Goal: Check status: Check status

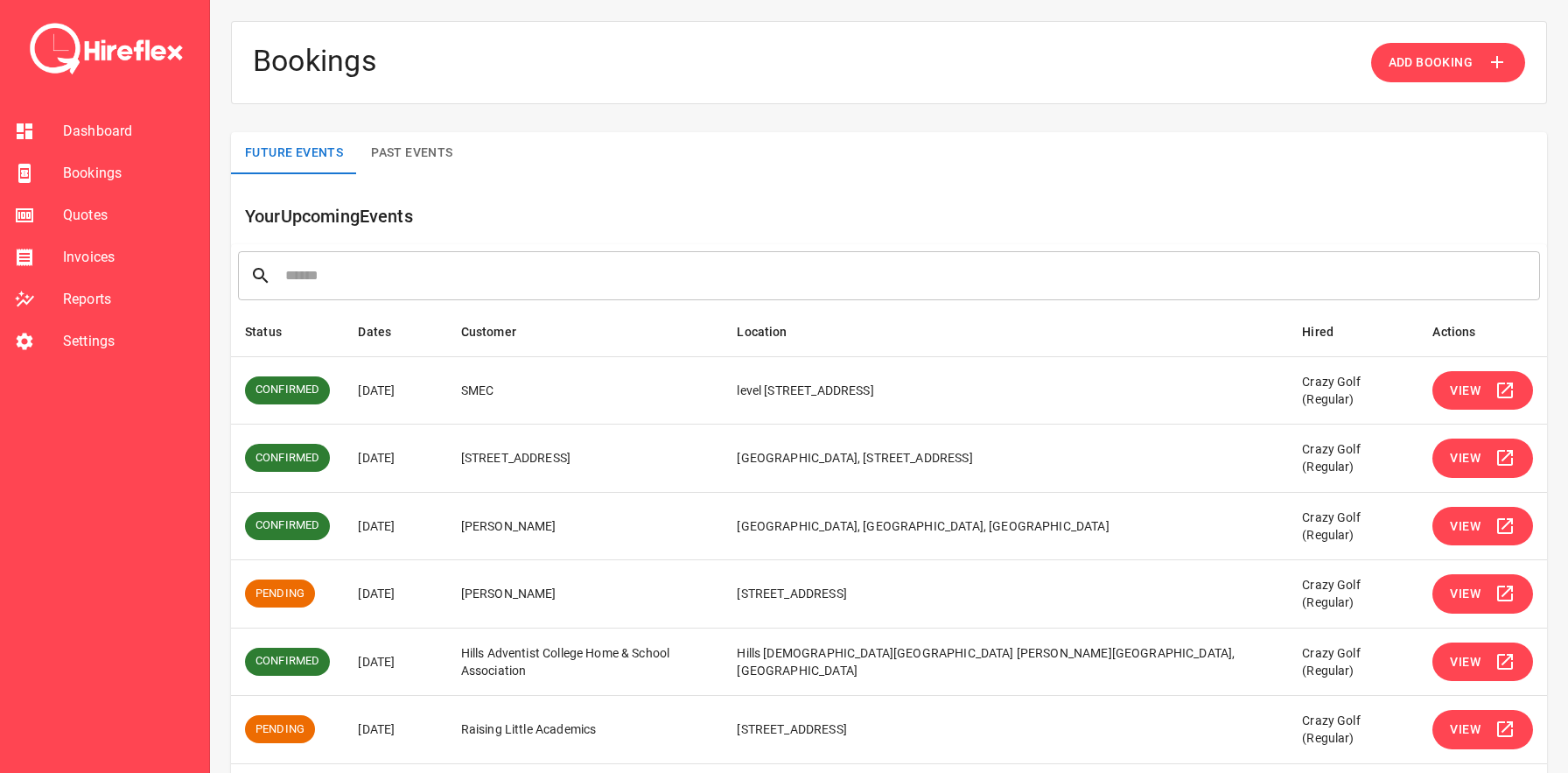
scroll to position [329, 0]
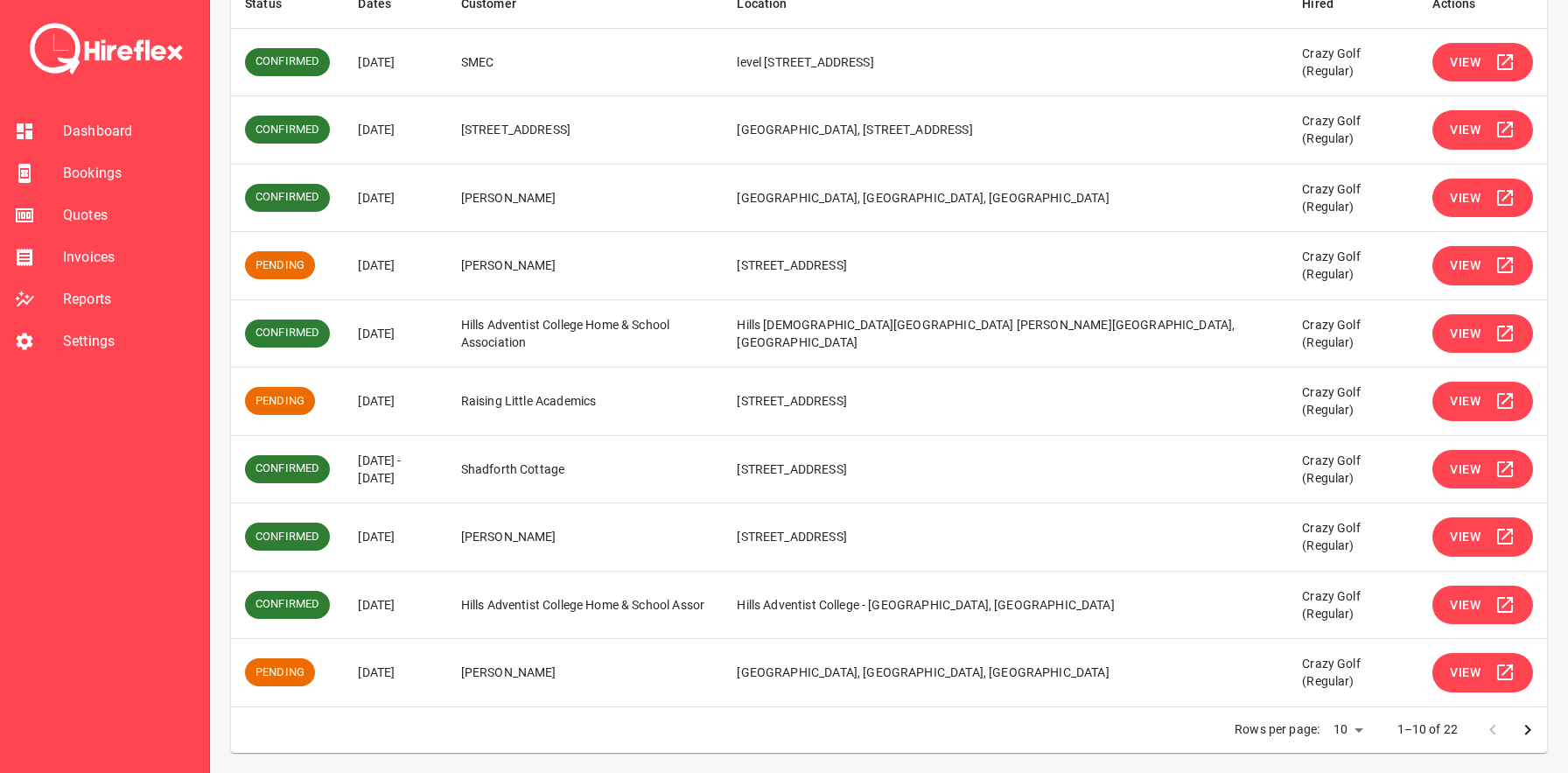
click at [1456, 399] on span "View" at bounding box center [1464, 401] width 31 height 22
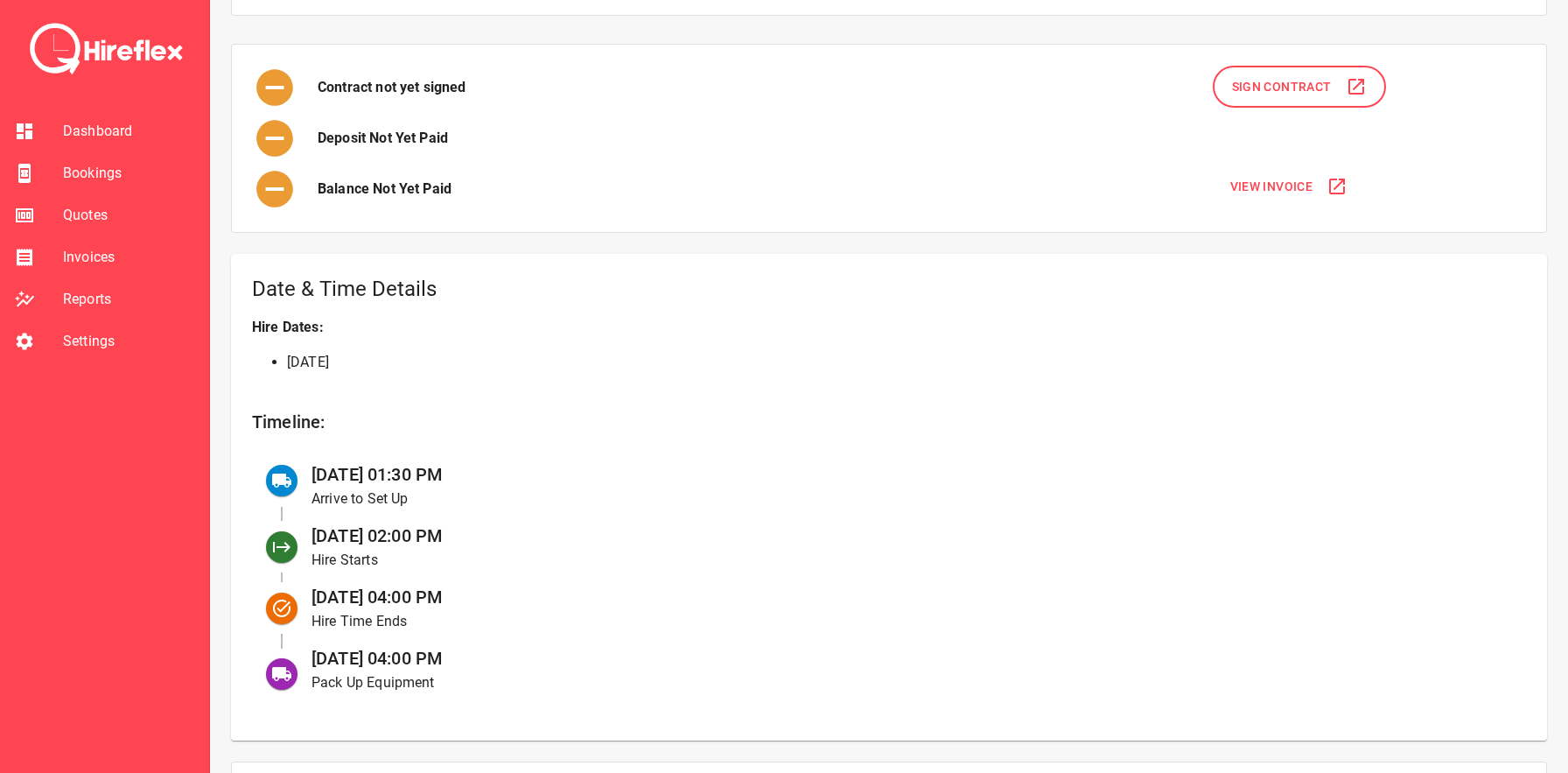
scroll to position [267, 0]
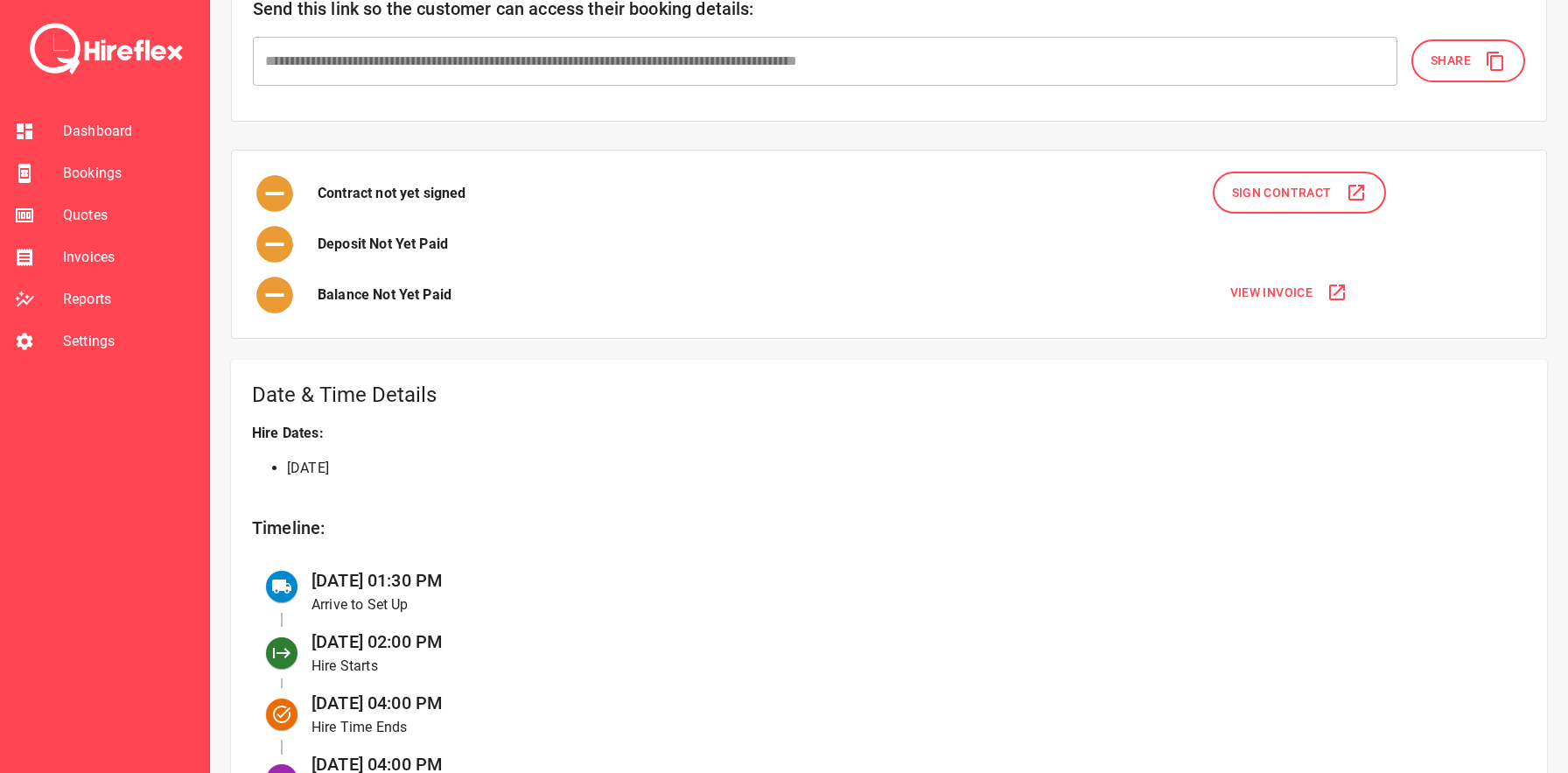
click at [1267, 289] on span "View Invoice" at bounding box center [1272, 293] width 83 height 22
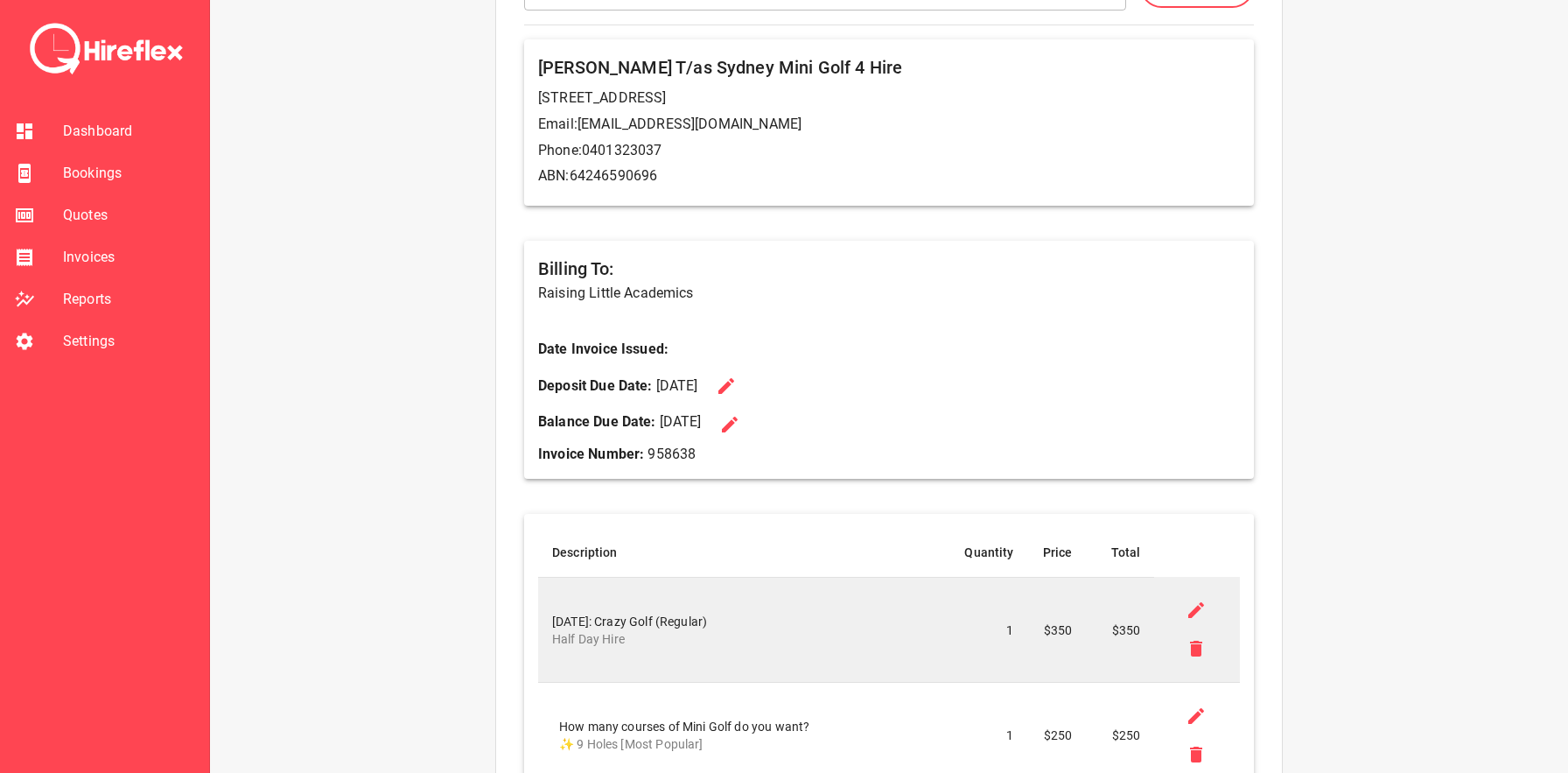
scroll to position [348, 0]
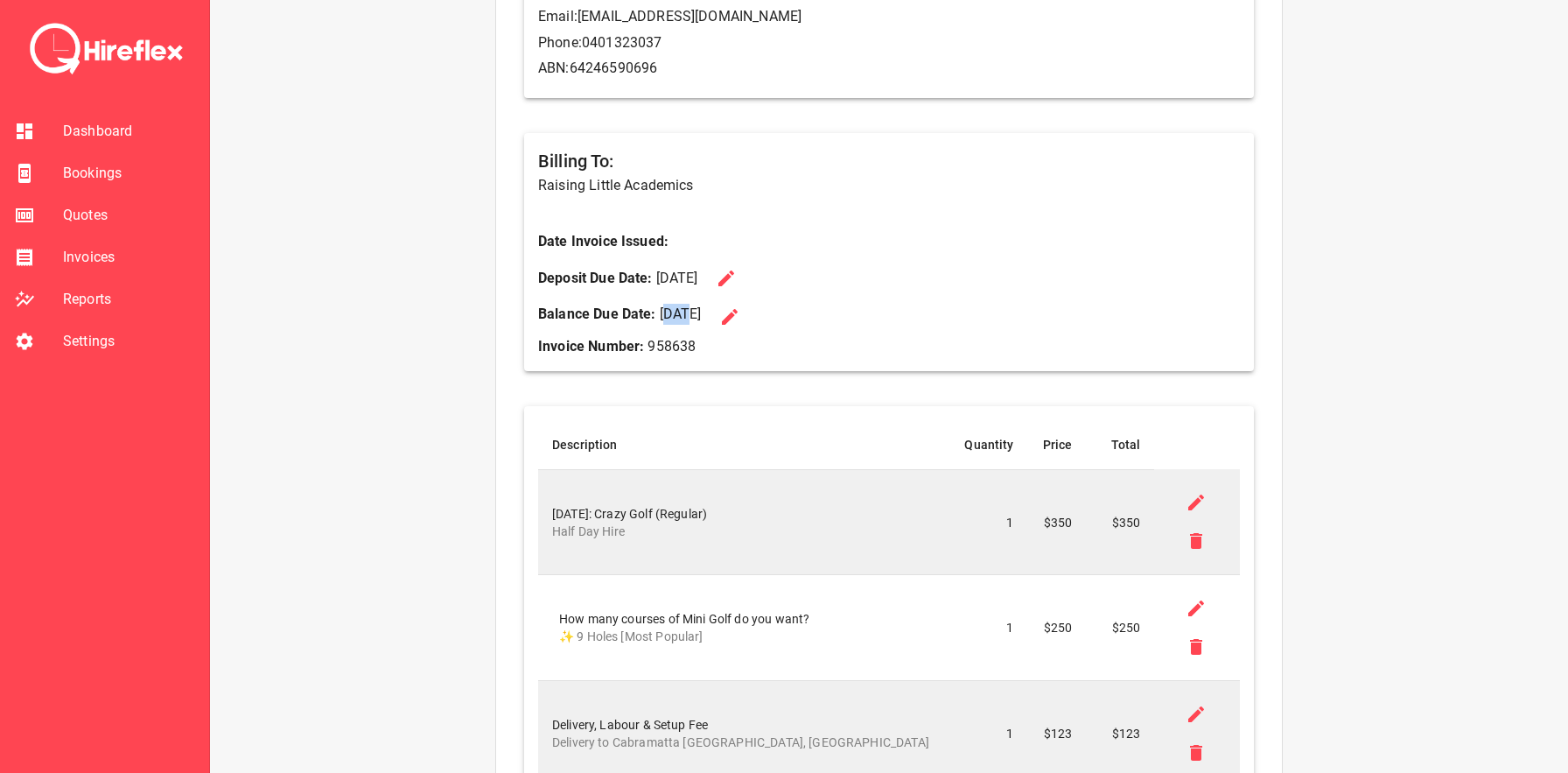
drag, startPoint x: 662, startPoint y: 314, endPoint x: 687, endPoint y: 314, distance: 25.0
click at [687, 314] on p "Balance Due Date: [DATE]" at bounding box center [620, 314] width 164 height 21
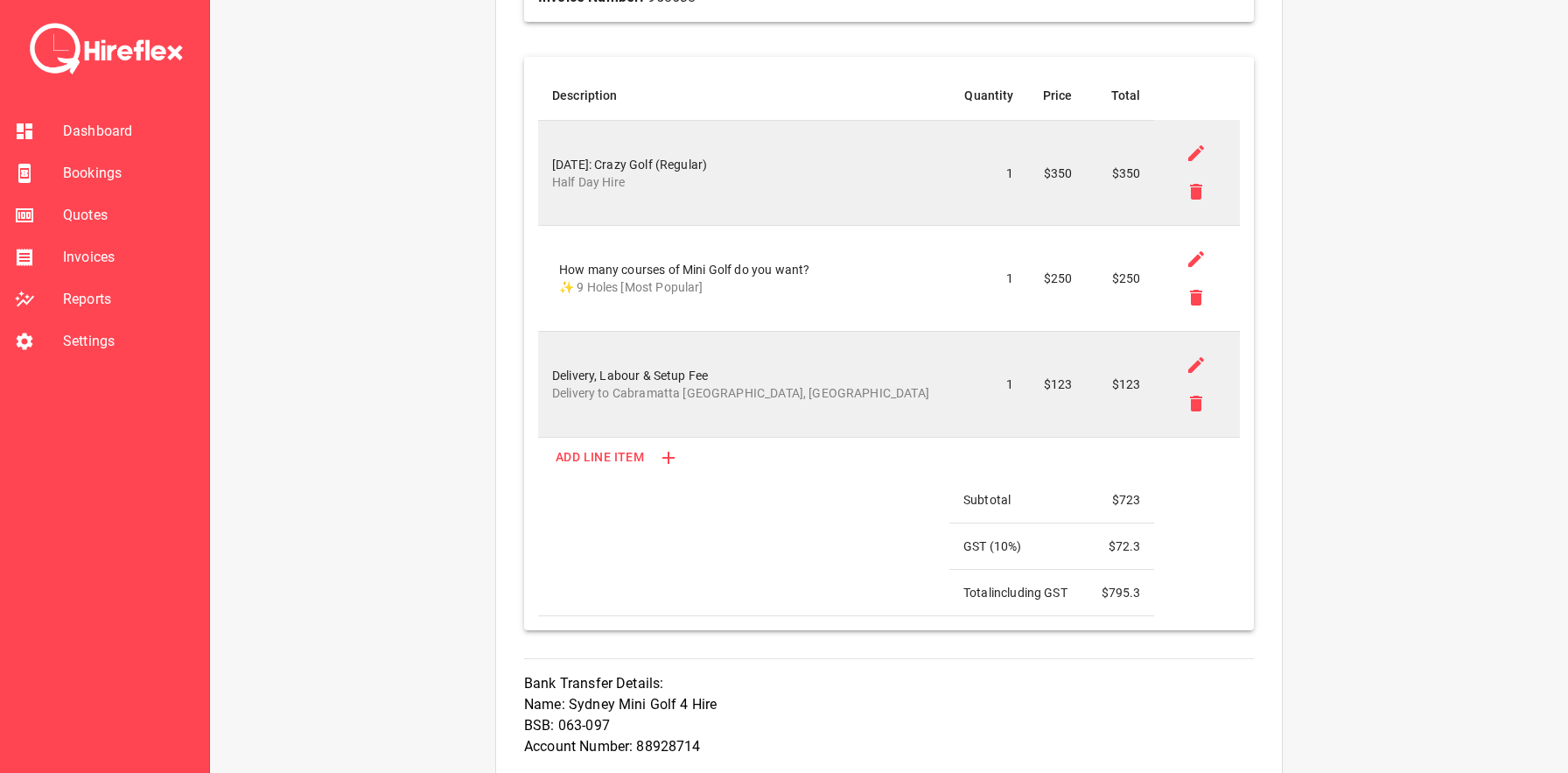
scroll to position [365, 0]
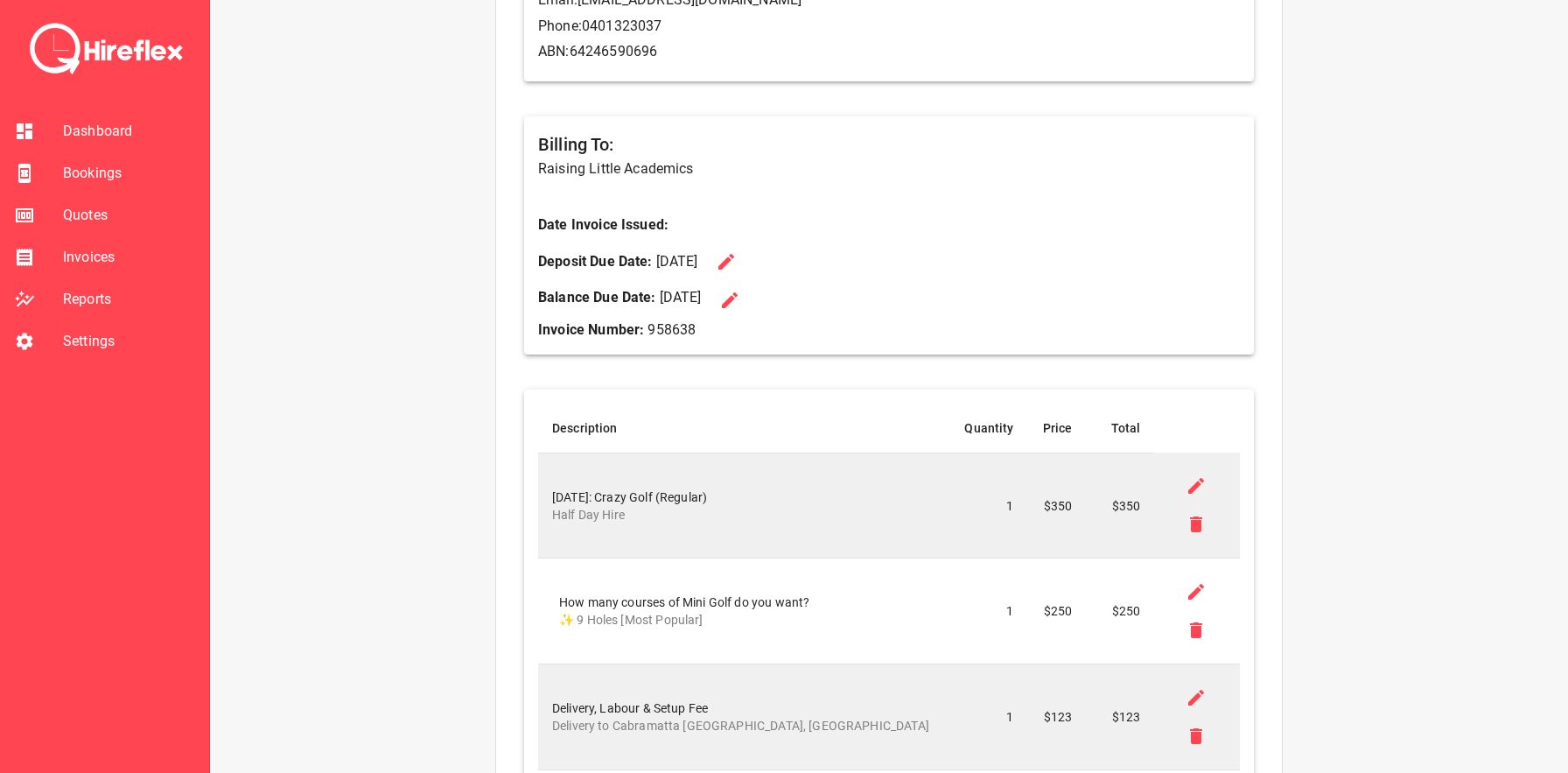
click at [1131, 234] on p "Date Invoice Issued:" at bounding box center [888, 224] width 702 height 21
click at [559, 165] on p "Raising Little Academics" at bounding box center [888, 169] width 702 height 21
click at [625, 165] on p "Raising Little Academics" at bounding box center [888, 169] width 702 height 21
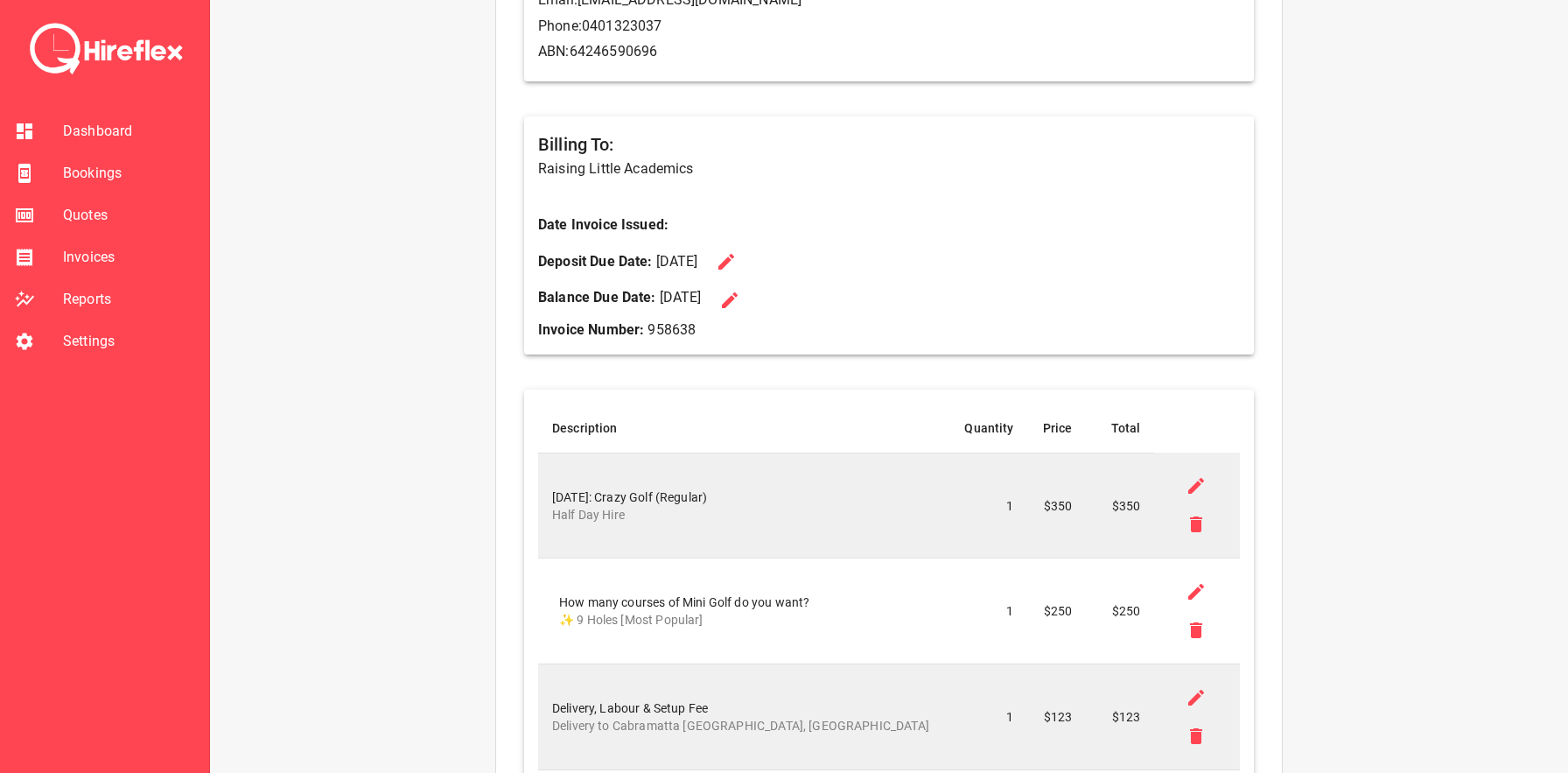
click at [659, 298] on p "Balance Due Date: [DATE]" at bounding box center [620, 297] width 164 height 21
click at [676, 298] on p "Balance Due Date: [DATE]" at bounding box center [620, 297] width 164 height 21
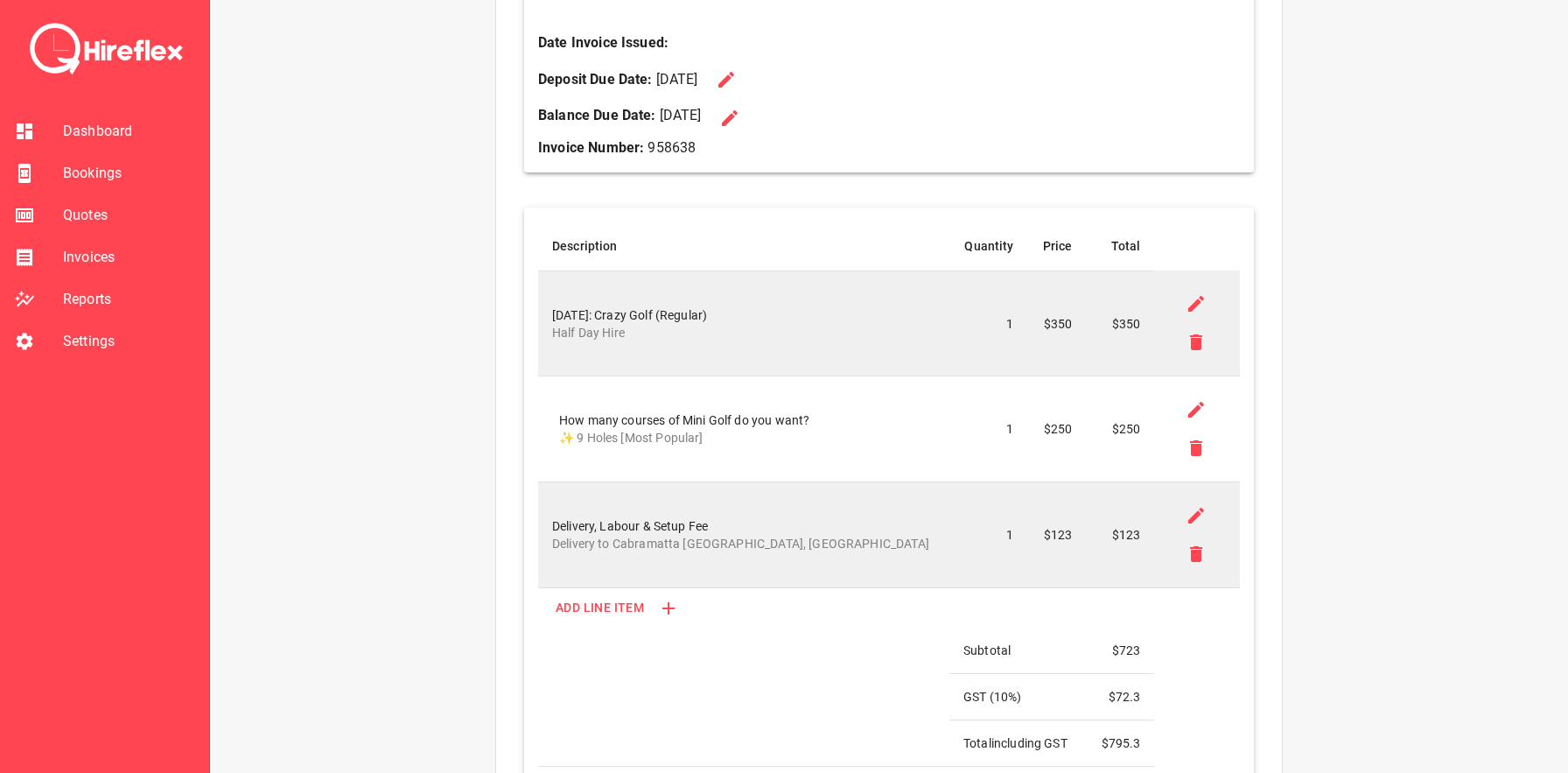
scroll to position [0, 0]
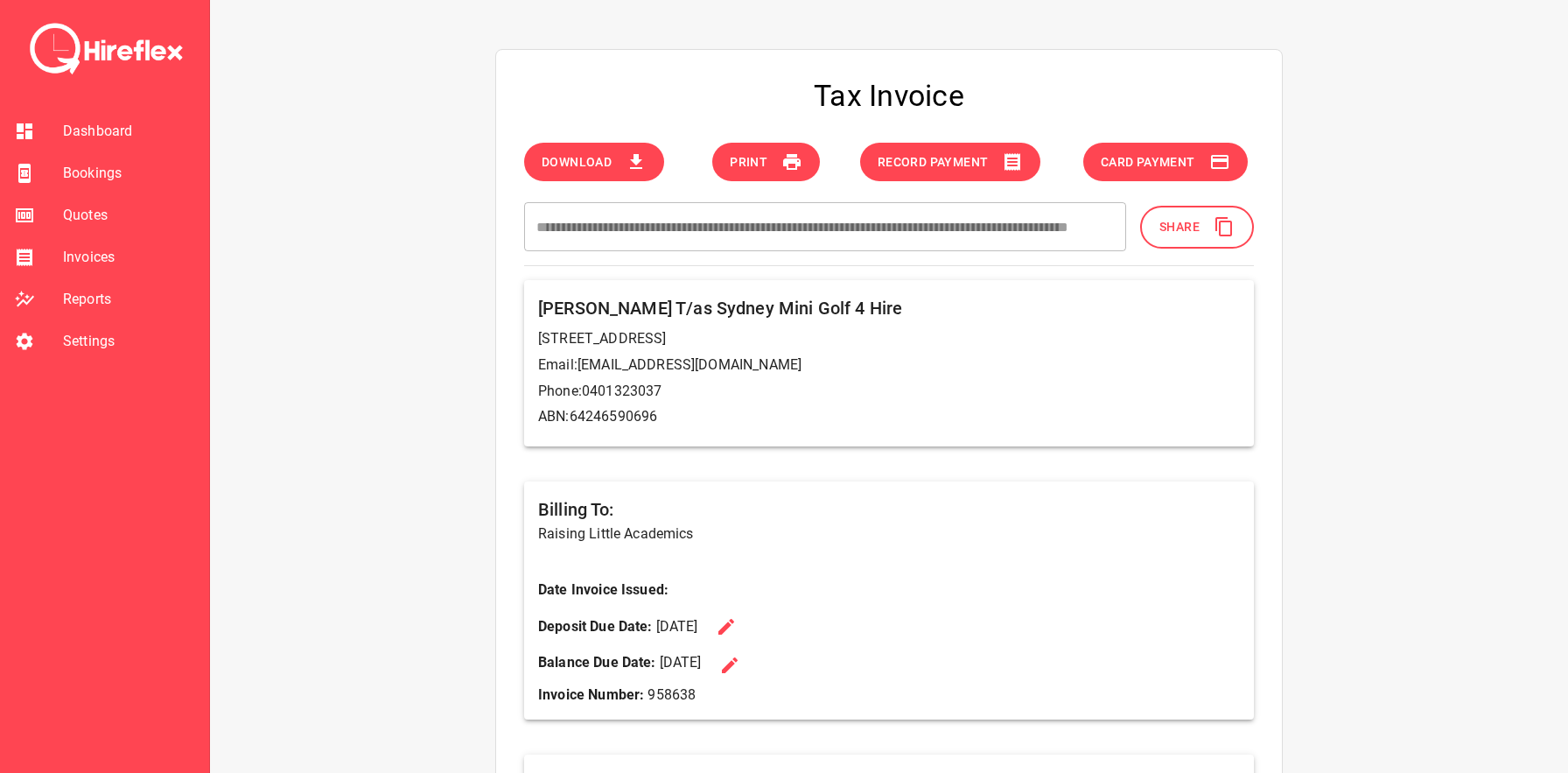
click at [1094, 322] on h6 "[PERSON_NAME] T/as Sydney Mini Golf 4 Hire" at bounding box center [888, 308] width 702 height 28
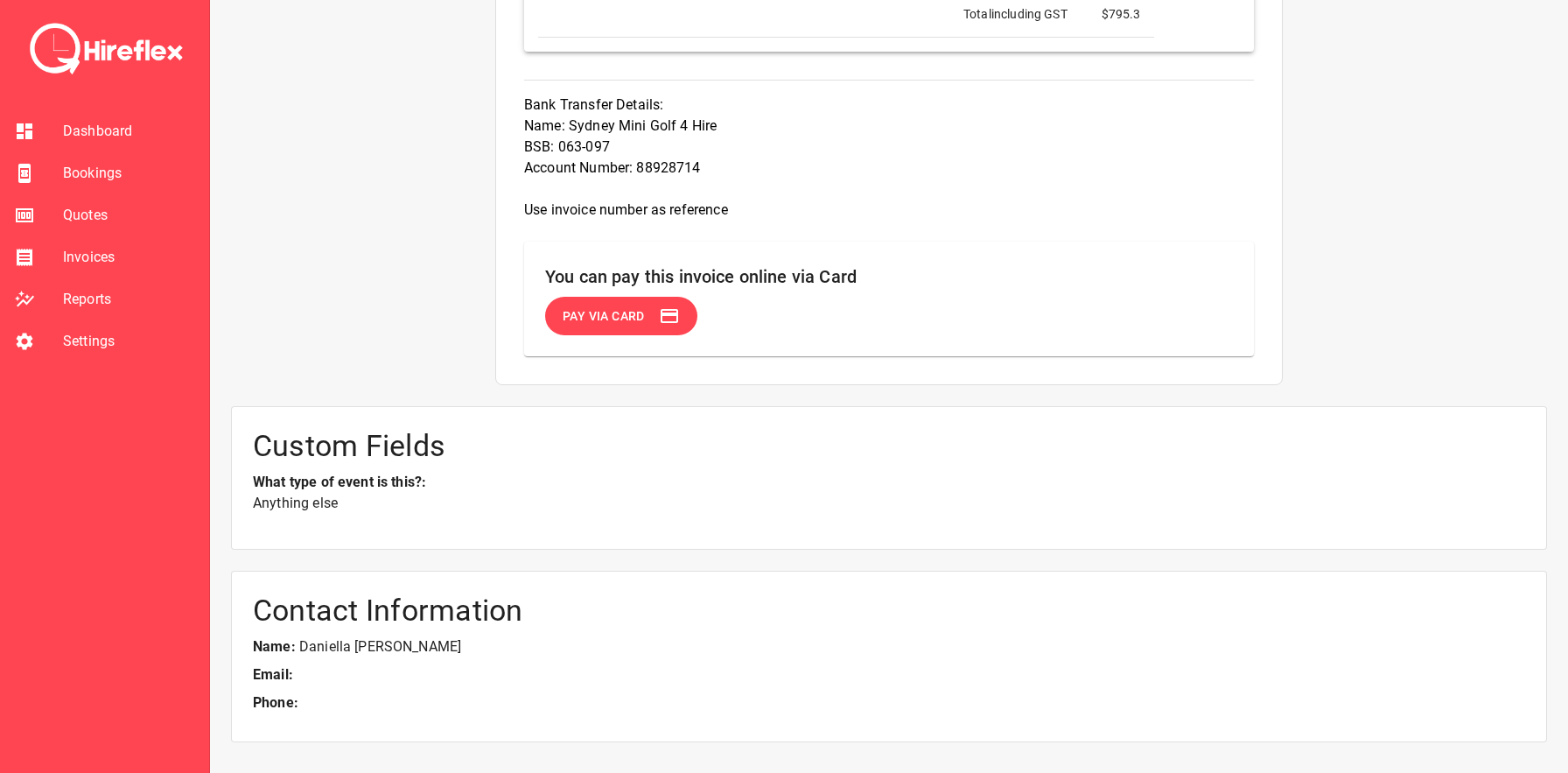
scroll to position [1287, 0]
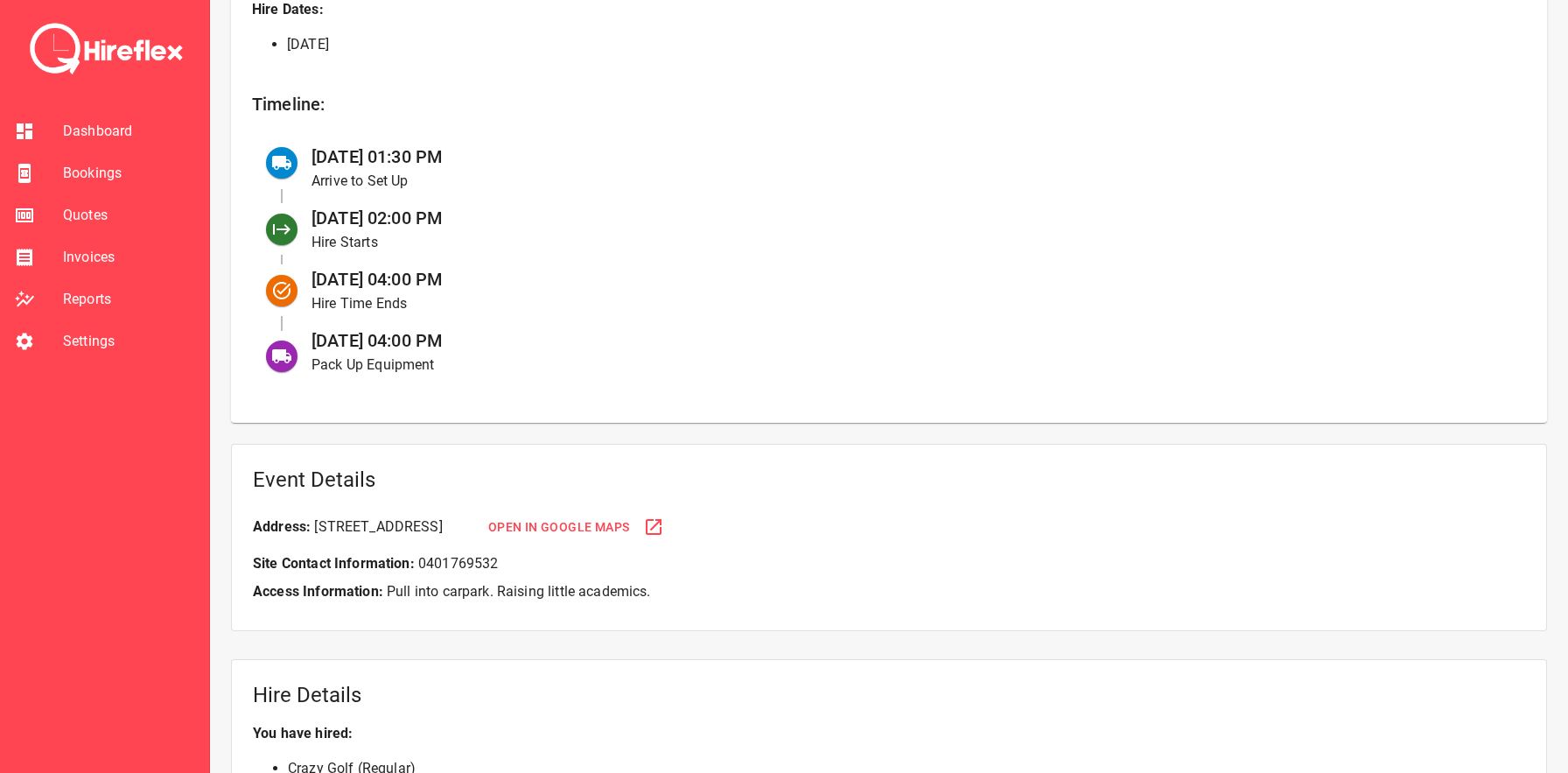
scroll to position [691, 0]
click at [410, 337] on span "[DATE] 04:00 PM" at bounding box center [377, 339] width 131 height 21
click at [433, 337] on span "[DATE] 04:00 PM" at bounding box center [377, 339] width 131 height 21
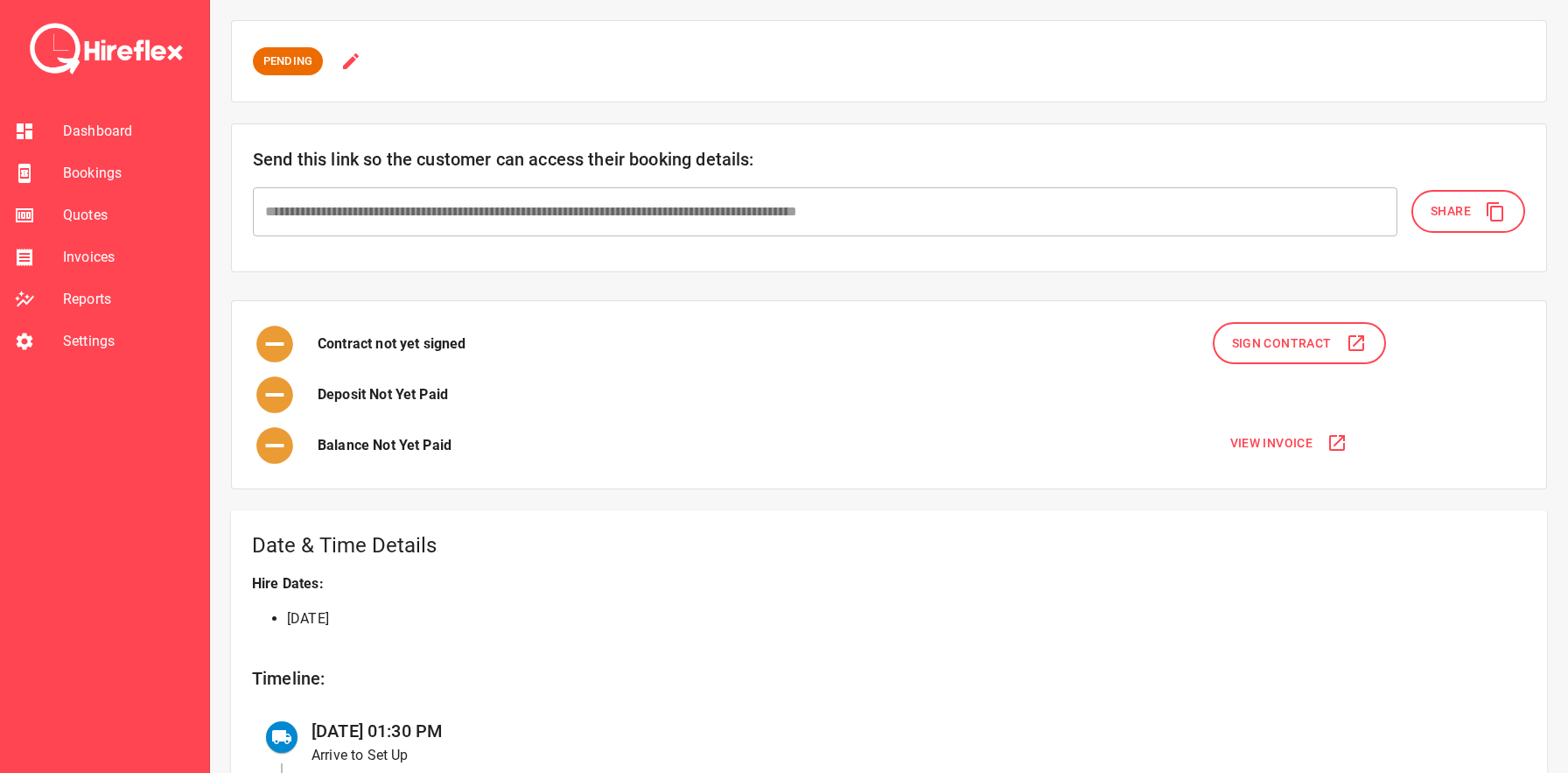
scroll to position [0, 0]
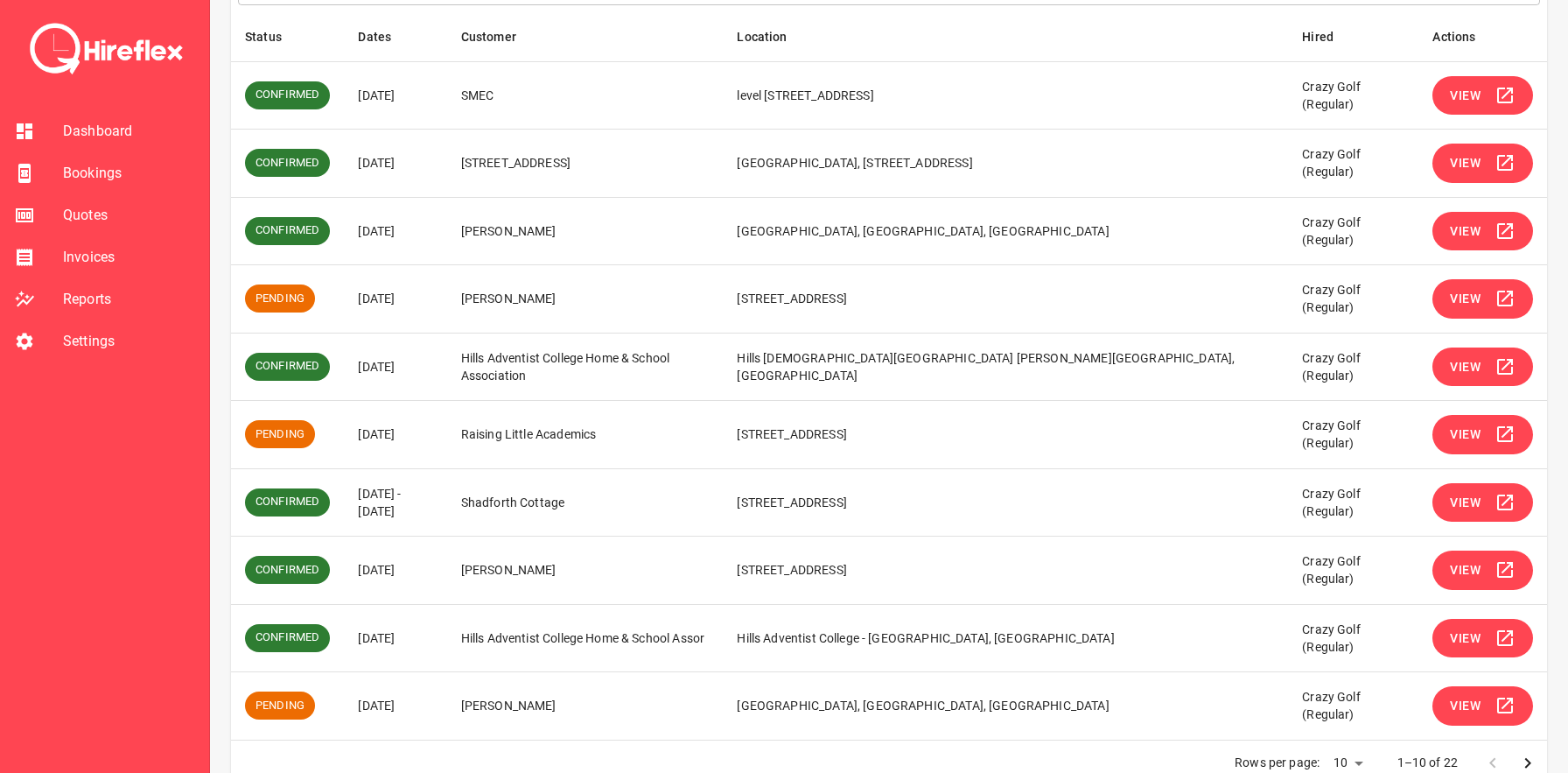
scroll to position [329, 0]
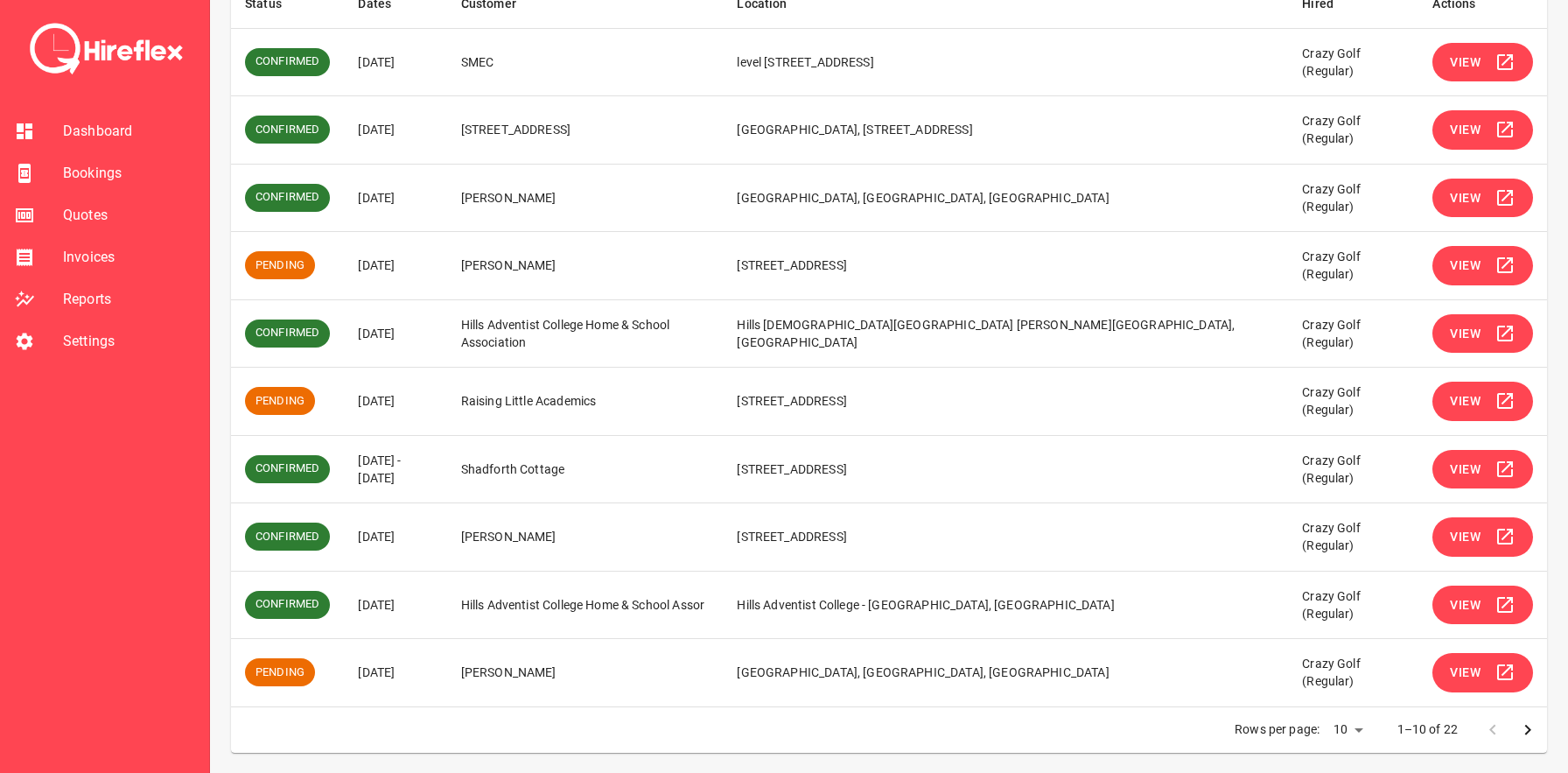
click at [1502, 404] on icon "simple table" at bounding box center [1505, 400] width 21 height 21
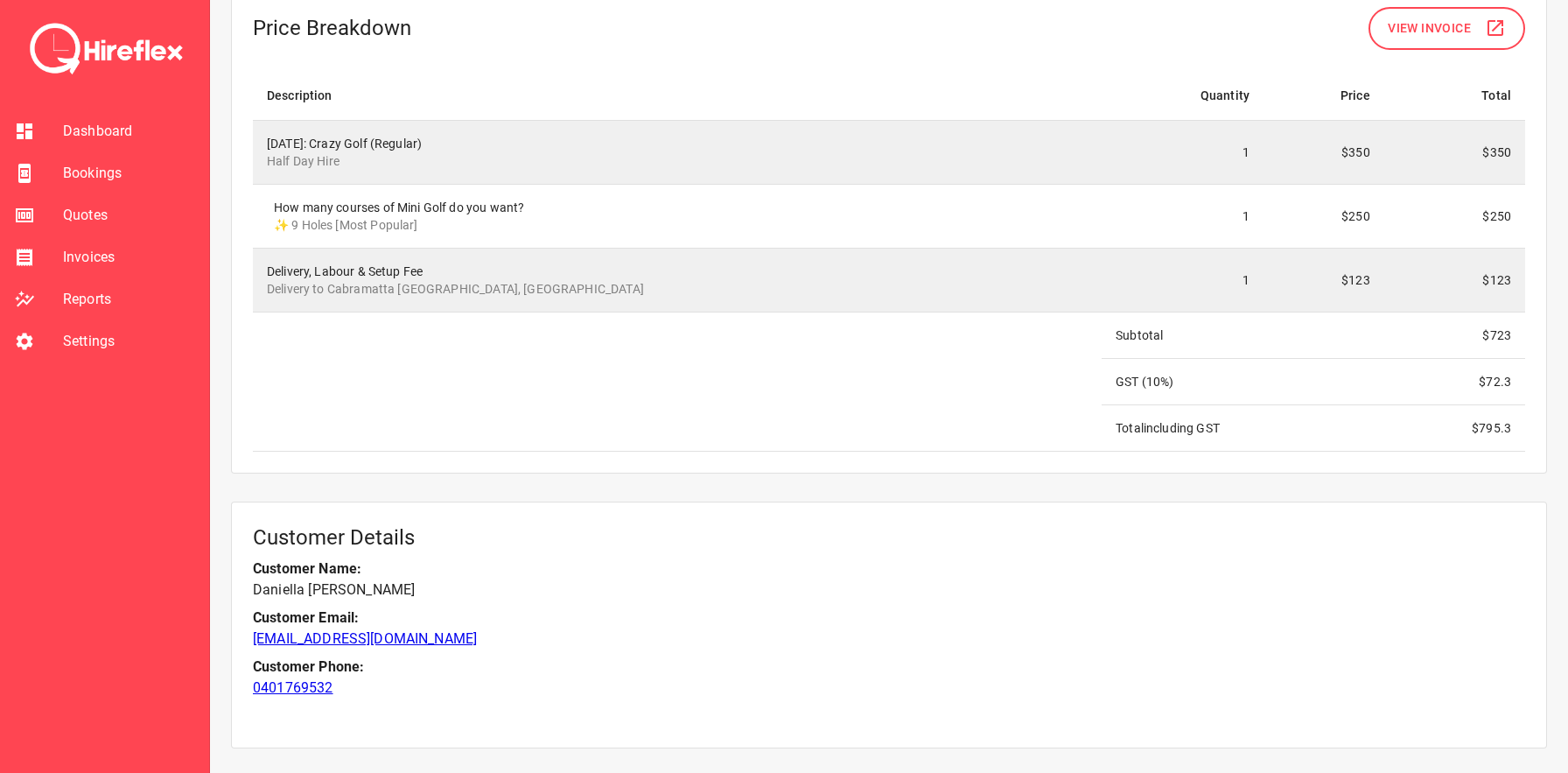
scroll to position [1296, 0]
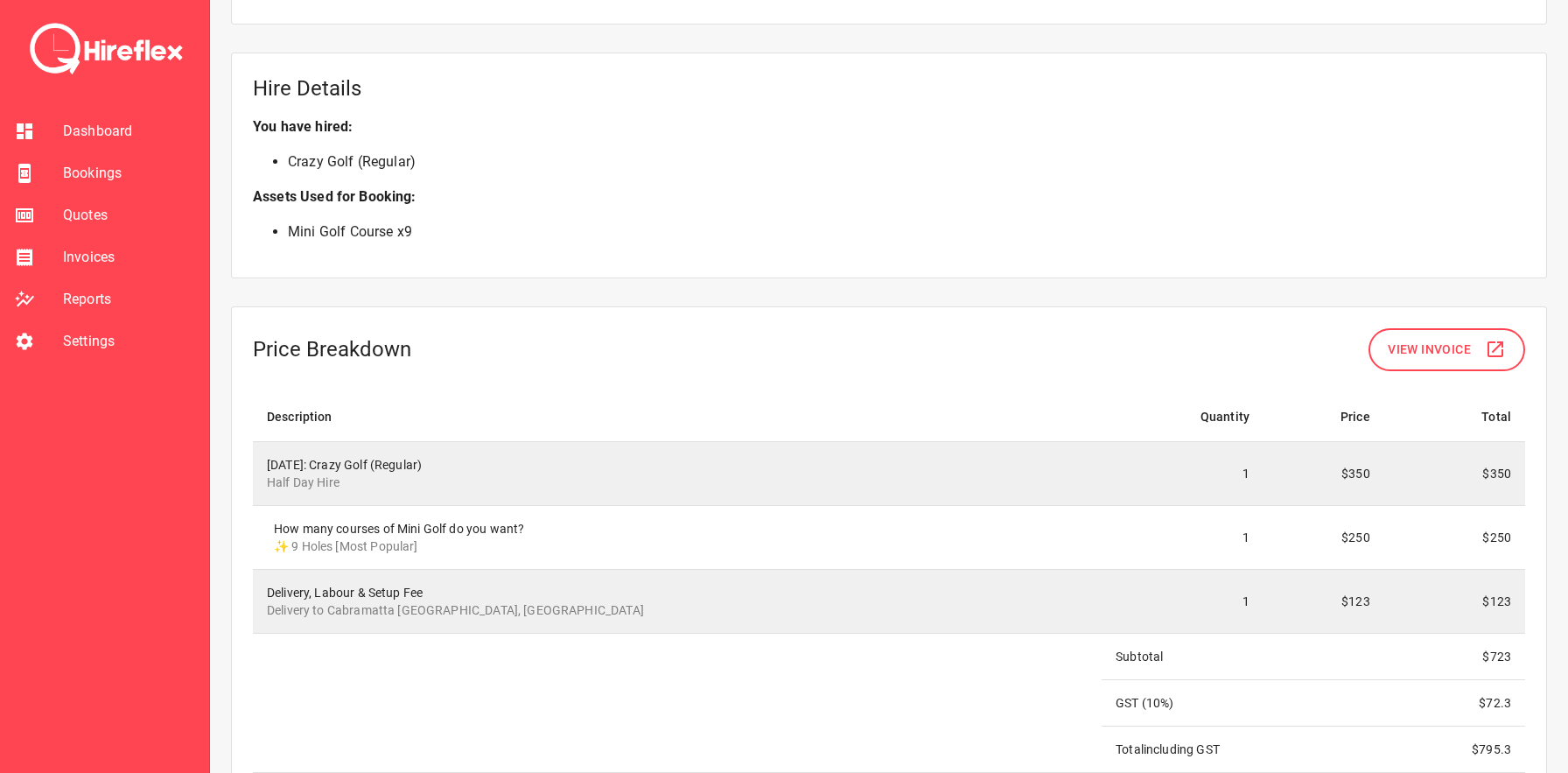
click at [1410, 333] on button "View Invoice" at bounding box center [1447, 349] width 157 height 42
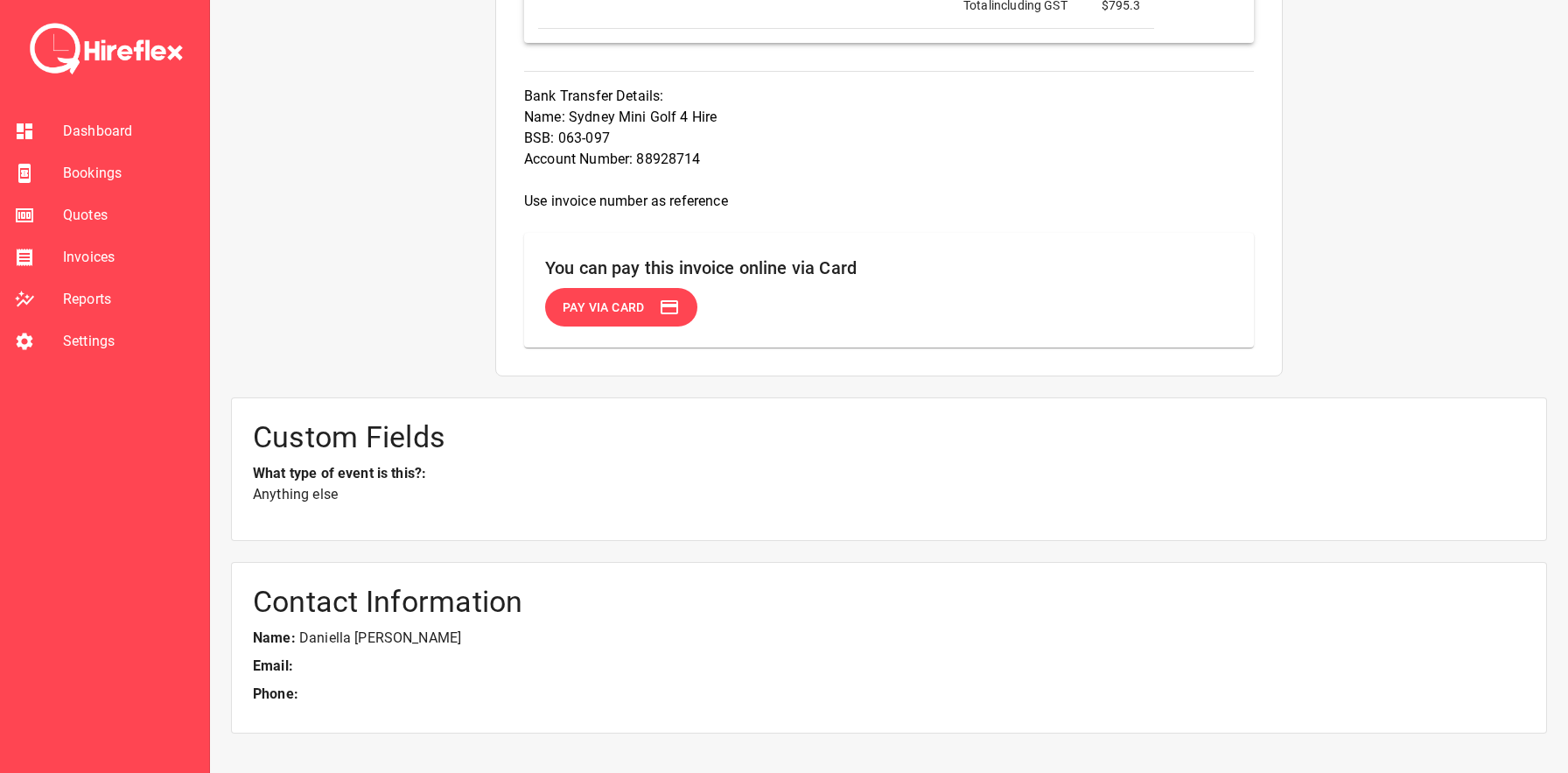
scroll to position [1114, 0]
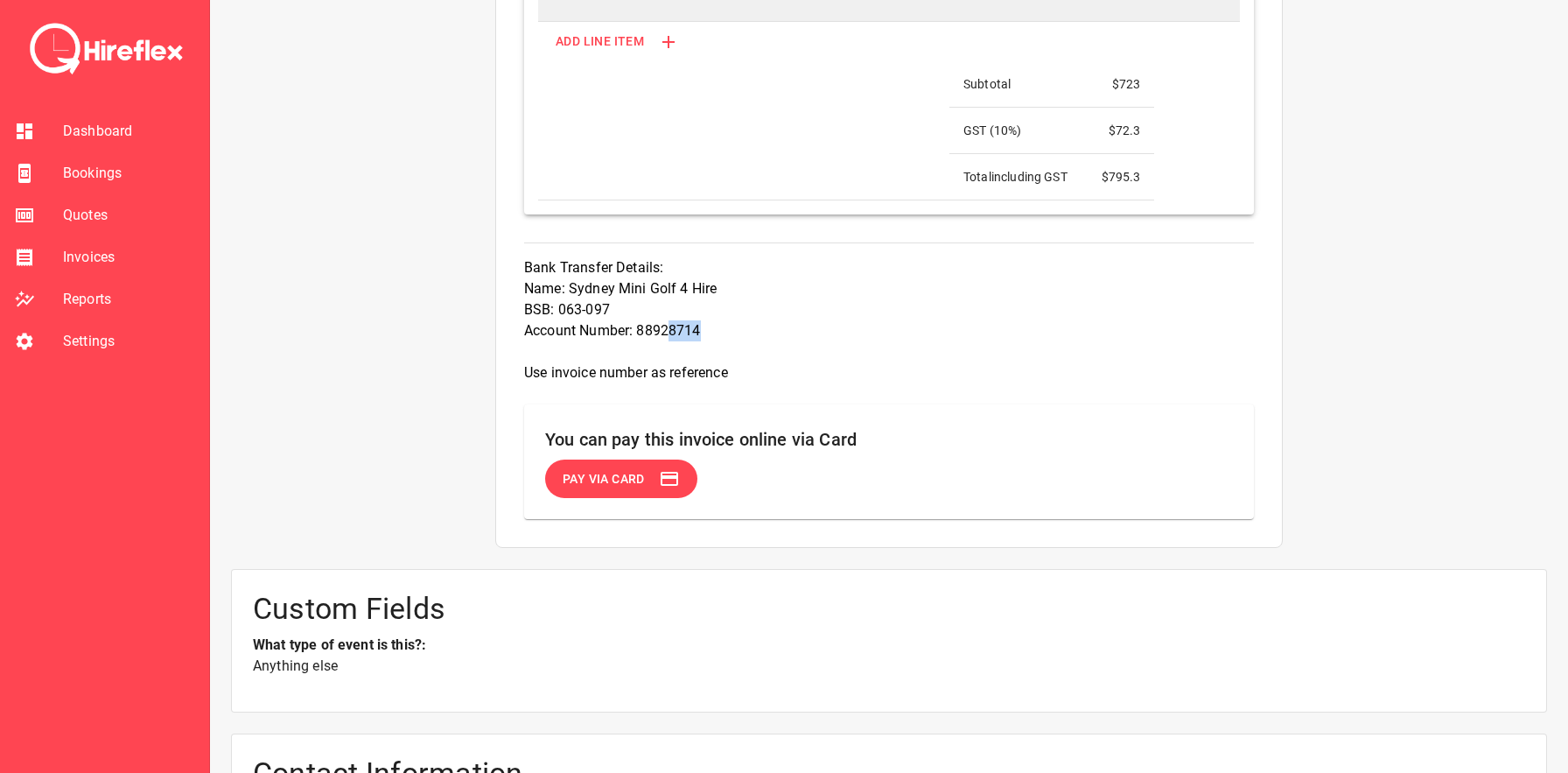
drag, startPoint x: 672, startPoint y: 333, endPoint x: 751, endPoint y: 333, distance: 79.0
click at [751, 333] on p "Bank Transfer Details: Name: Sydney Mini Golf 4 Hire BSB: 063-097 Account Numbe…" at bounding box center [889, 321] width 730 height 126
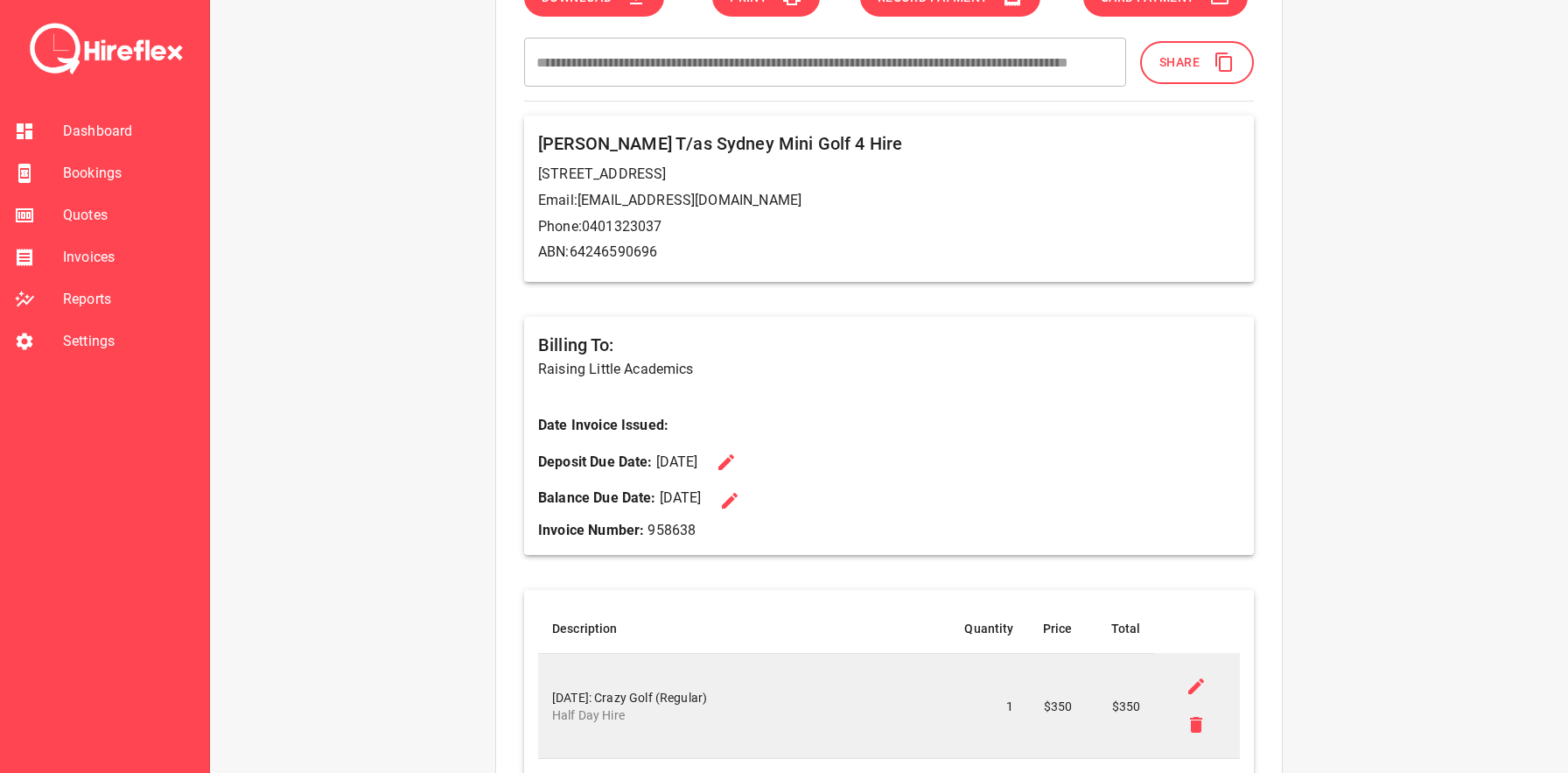
scroll to position [0, 0]
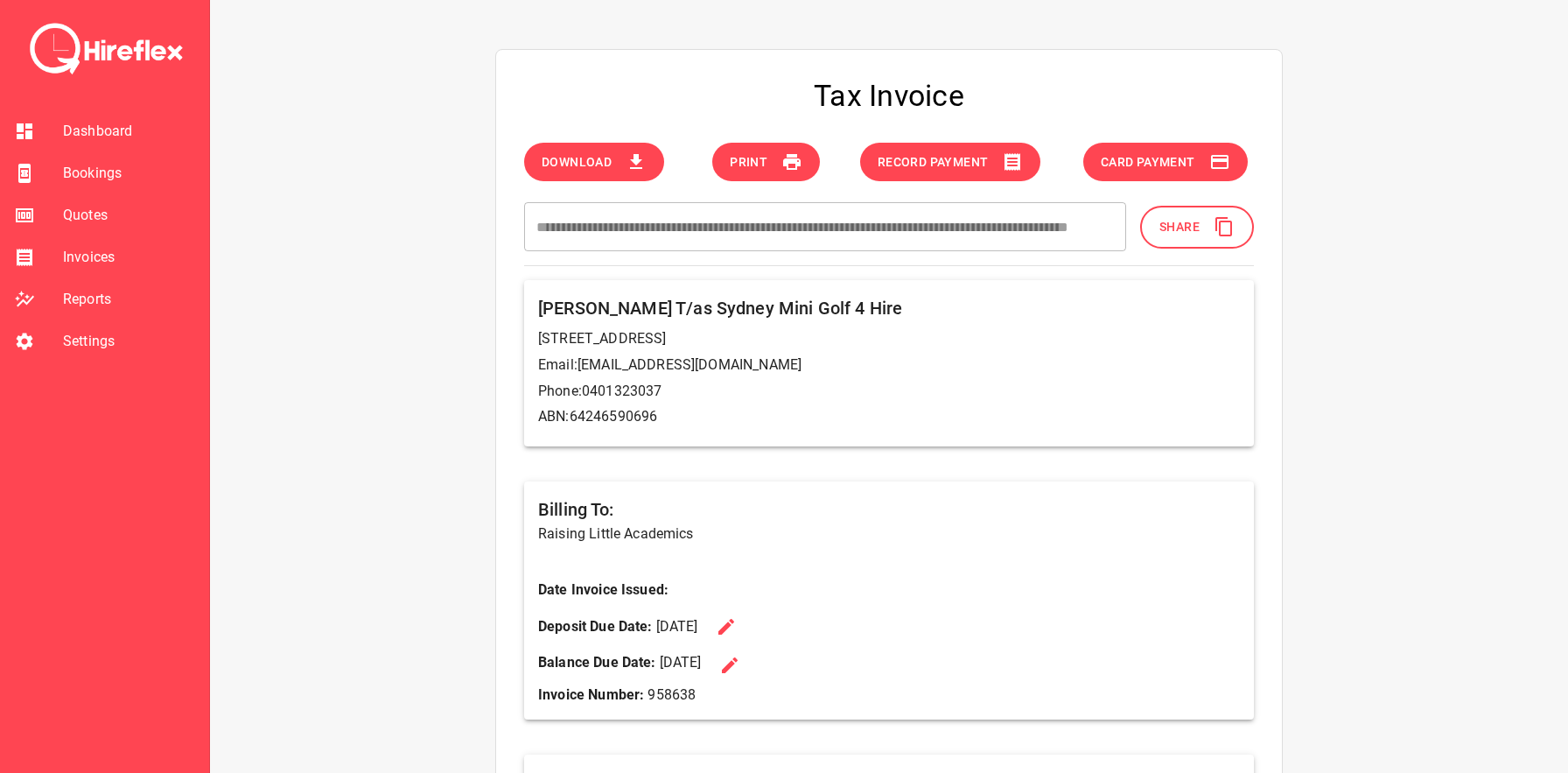
click at [620, 348] on p "[STREET_ADDRESS]" at bounding box center [888, 339] width 702 height 21
